Goal: Task Accomplishment & Management: Manage account settings

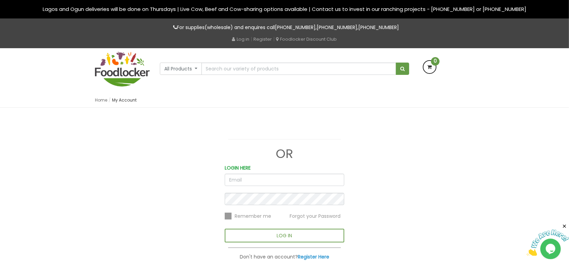
drag, startPoint x: 229, startPoint y: 179, endPoint x: 225, endPoint y: 181, distance: 4.7
click at [228, 180] on input "email" at bounding box center [285, 180] width 120 height 12
type input "rhoda.adetoye@foodlocker.com.ng"
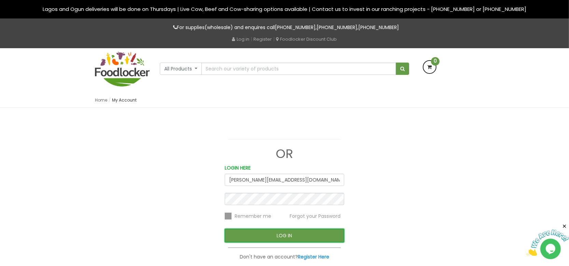
click at [269, 237] on button "LOG IN" at bounding box center [285, 236] width 120 height 14
